Goal: Transaction & Acquisition: Purchase product/service

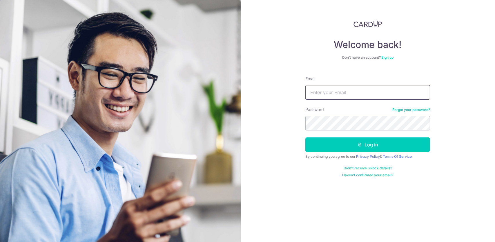
click at [329, 92] on input "Email" at bounding box center [367, 92] width 125 height 14
type input "[EMAIL_ADDRESS][DOMAIN_NAME]"
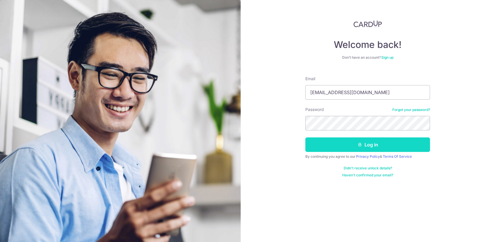
click at [350, 143] on button "Log in" at bounding box center [367, 144] width 125 height 14
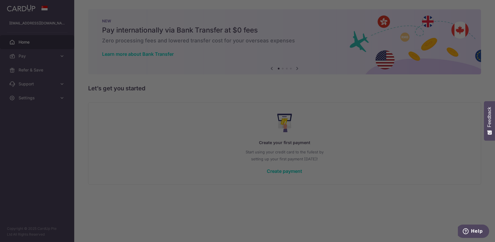
click at [153, 168] on div at bounding box center [250, 122] width 500 height 244
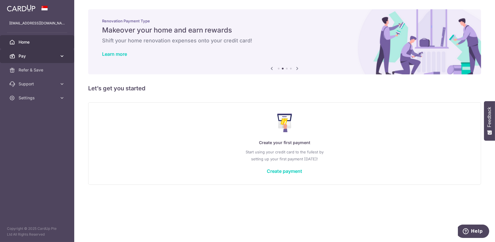
click at [50, 52] on link "Pay" at bounding box center [37, 56] width 74 height 14
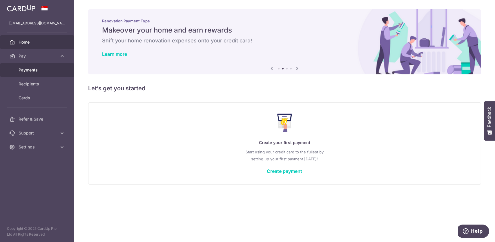
click at [41, 68] on span "Payments" at bounding box center [38, 70] width 38 height 6
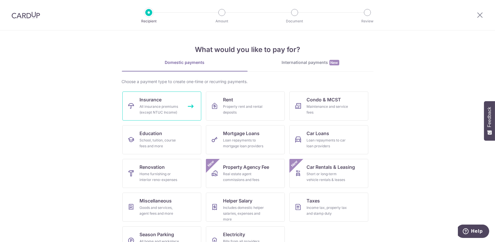
click at [159, 107] on div "All insurance premiums (except NTUC Income)" at bounding box center [161, 110] width 42 height 12
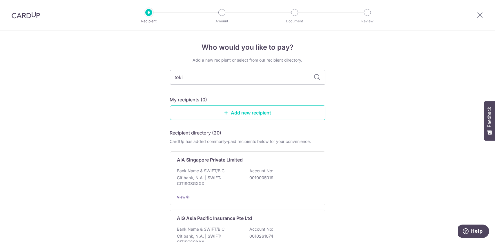
type input "tokio"
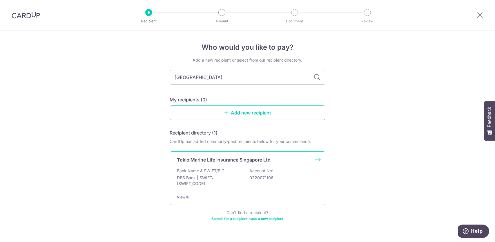
click at [232, 176] on p "DBS Bank | SWIFT: DBSSSGSGXXX" at bounding box center [209, 181] width 65 height 12
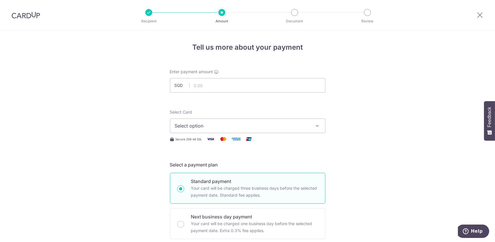
click at [189, 123] on span "Select option" at bounding box center [242, 125] width 135 height 7
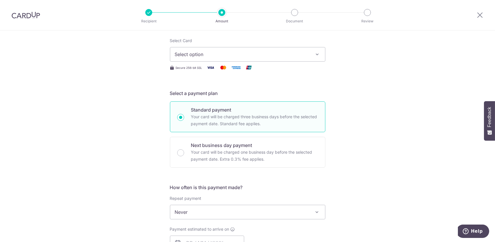
scroll to position [23, 0]
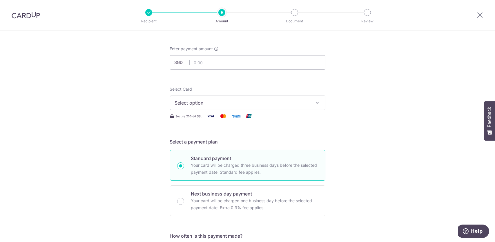
click at [200, 104] on span "Select option" at bounding box center [242, 102] width 135 height 7
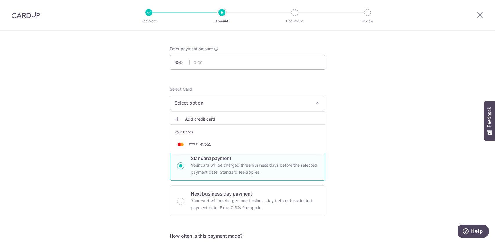
click at [198, 135] on li "Your Cards" at bounding box center [247, 130] width 155 height 13
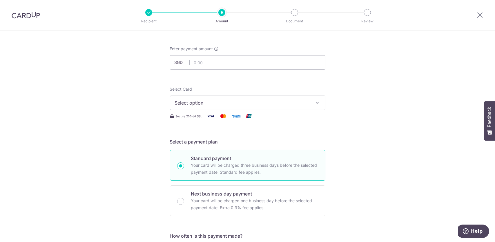
click at [197, 107] on button "Select option" at bounding box center [247, 102] width 155 height 14
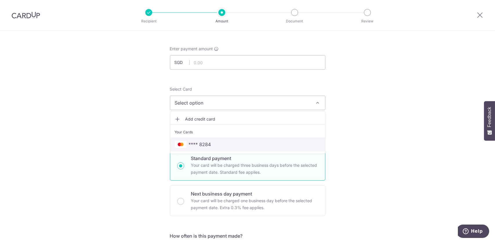
click at [199, 146] on span "**** 8284" at bounding box center [200, 144] width 22 height 7
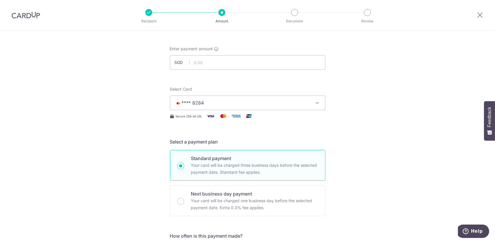
scroll to position [168, 0]
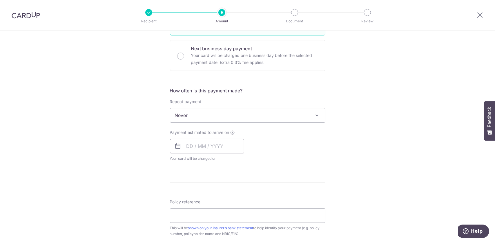
click at [196, 143] on input "text" at bounding box center [207, 146] width 74 height 14
click at [227, 196] on link "9" at bounding box center [228, 198] width 9 height 9
type input "09/10/2025"
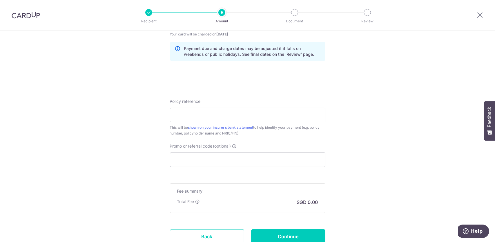
scroll to position [288, 0]
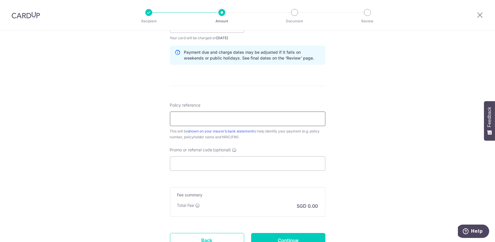
click at [185, 123] on input "Policy reference" at bounding box center [247, 118] width 155 height 14
type input "00237090"
click at [192, 157] on input "Promo or referral code (optional)" at bounding box center [247, 163] width 155 height 14
click at [113, 146] on div "Tell us more about your payment Enter payment amount SGD Select Card **** 8284 …" at bounding box center [247, 16] width 495 height 548
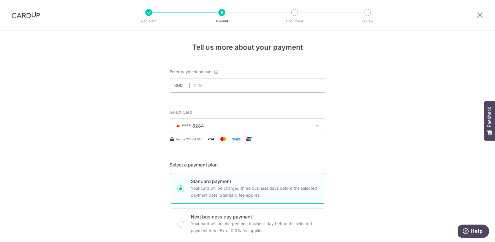
scroll to position [0, 0]
click at [196, 87] on input "text" at bounding box center [247, 85] width 155 height 14
type input "2,845.00"
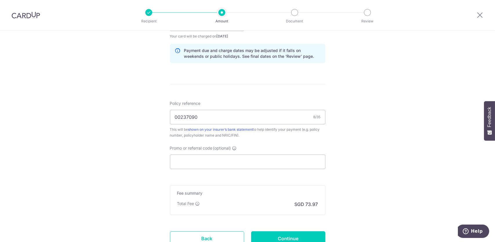
scroll to position [337, 0]
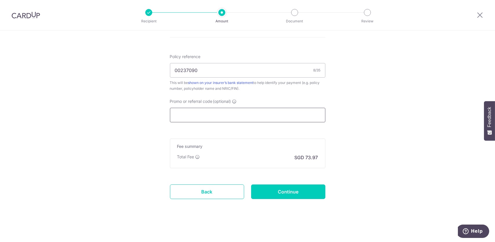
click at [217, 108] on input "Promo or referral code (optional)" at bounding box center [247, 115] width 155 height 14
paste input "OFF225"
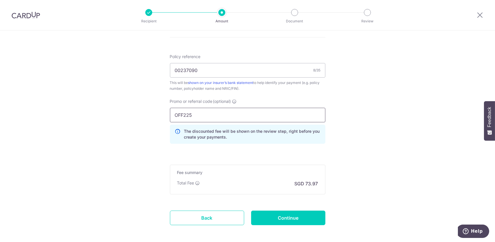
type input "OFF225"
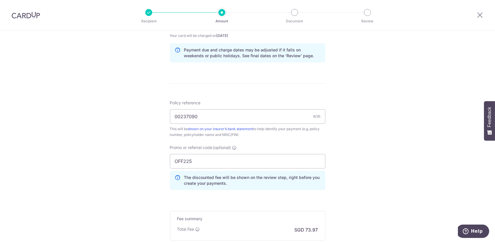
scroll to position [363, 0]
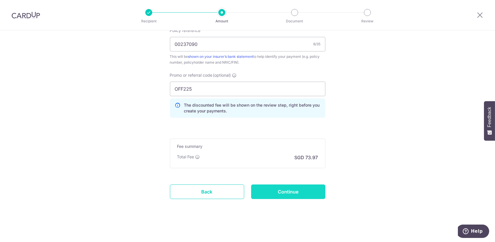
click at [292, 191] on input "Continue" at bounding box center [288, 191] width 74 height 14
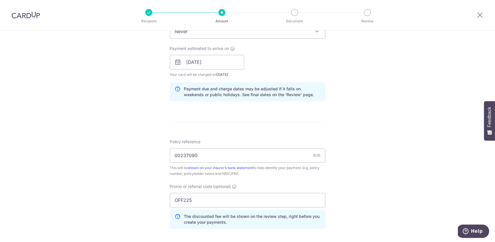
scroll to position [218, 0]
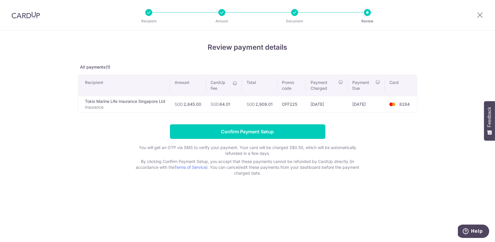
click at [36, 20] on div at bounding box center [26, 15] width 52 height 30
click at [30, 14] on img at bounding box center [26, 15] width 28 height 7
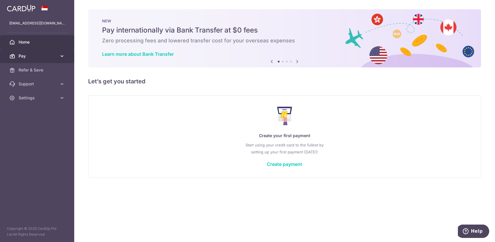
click at [52, 55] on span "Pay" at bounding box center [38, 56] width 38 height 6
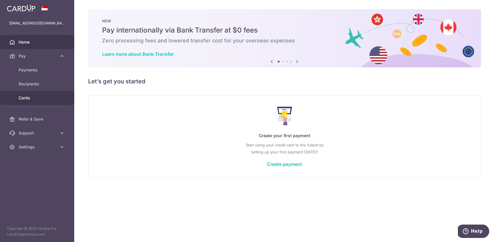
click at [39, 101] on link "Cards" at bounding box center [37, 98] width 74 height 14
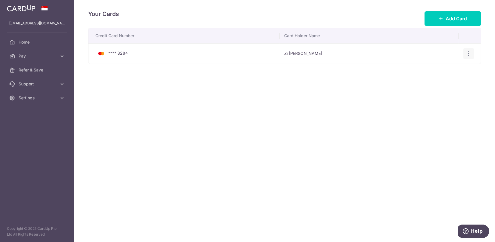
click at [470, 55] on icon "button" at bounding box center [469, 53] width 6 height 6
click at [442, 85] on span "Delete" at bounding box center [448, 83] width 39 height 7
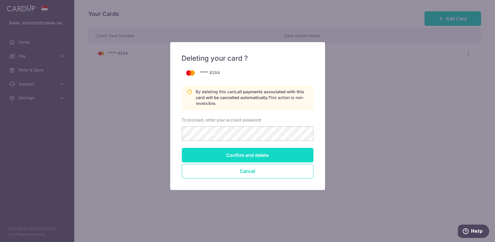
click at [247, 151] on input "Confirm and delete" at bounding box center [248, 155] width 132 height 14
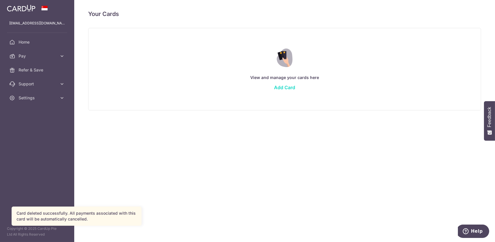
click at [287, 88] on link "Add Card" at bounding box center [284, 87] width 21 height 6
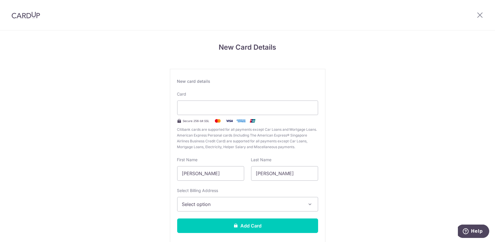
scroll to position [32, 0]
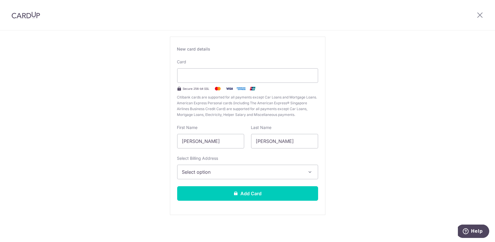
click at [245, 168] on span "Select option" at bounding box center [242, 171] width 121 height 7
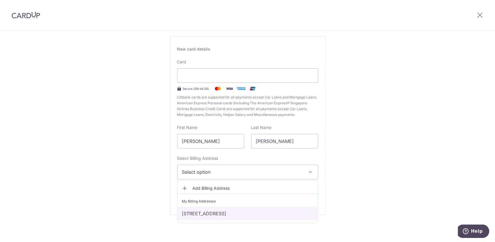
click at [242, 214] on link "[STREET_ADDRESS]" at bounding box center [247, 213] width 140 height 14
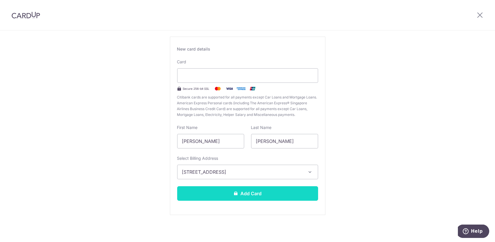
click at [278, 198] on button "Add Card" at bounding box center [247, 193] width 141 height 14
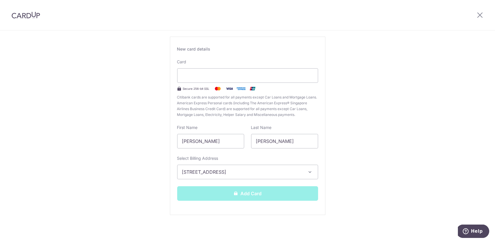
scroll to position [5, 0]
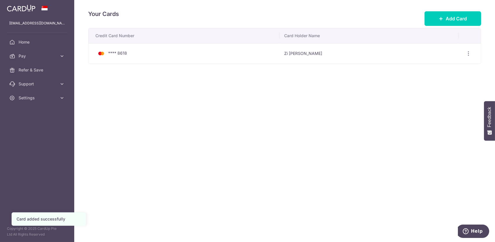
drag, startPoint x: 173, startPoint y: 148, endPoint x: 147, endPoint y: 150, distance: 26.2
click at [147, 150] on div "Your Cards Add Card Credit Card Number Card Holder Name **** 8618 Zi [PERSON_NA…" at bounding box center [284, 121] width 421 height 242
